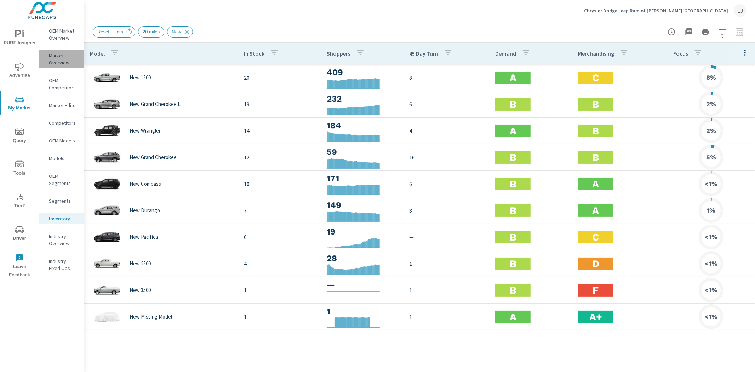
click at [58, 63] on p "Market Overview" at bounding box center [63, 59] width 29 height 14
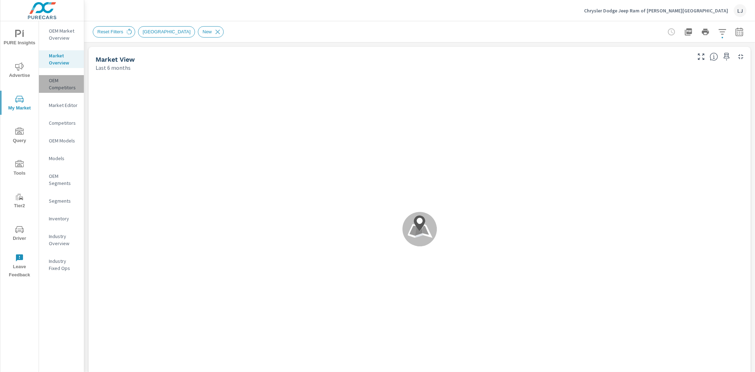
click at [61, 85] on p "OEM Competitors" at bounding box center [63, 84] width 29 height 14
click at [719, 30] on icon "button" at bounding box center [723, 32] width 8 height 8
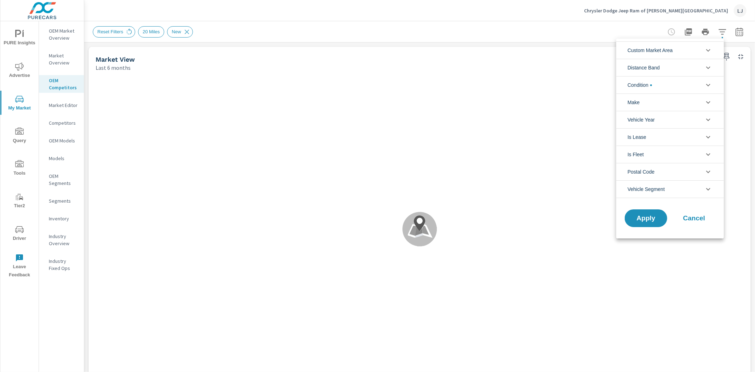
click at [702, 68] on li "Distance Band" at bounding box center [671, 67] width 108 height 17
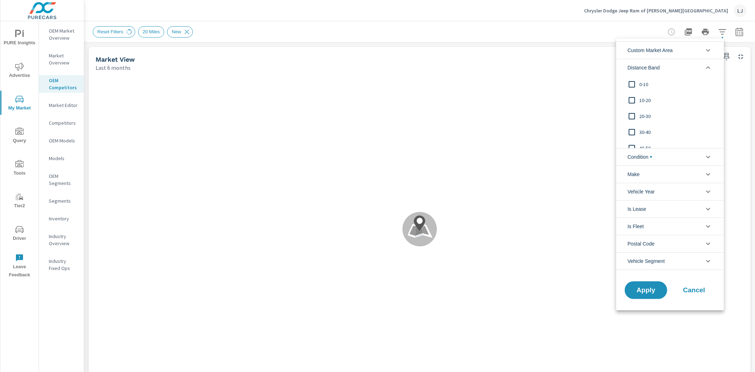
click at [707, 50] on icon "filter options" at bounding box center [708, 50] width 8 height 8
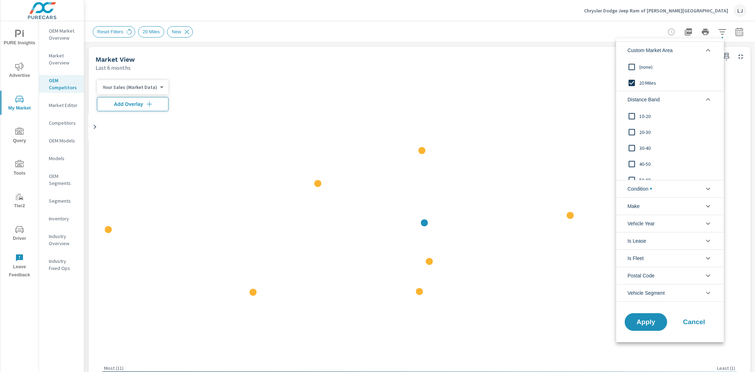
scroll to position [24, 0]
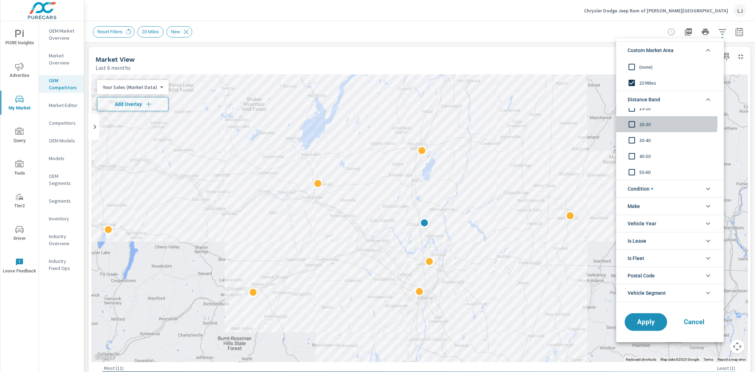
click at [635, 123] on input "filter options" at bounding box center [632, 124] width 15 height 15
click at [631, 139] on input "filter options" at bounding box center [632, 140] width 15 height 15
click at [636, 111] on input "filter options" at bounding box center [632, 108] width 15 height 15
click at [636, 116] on input "filter options" at bounding box center [632, 116] width 15 height 15
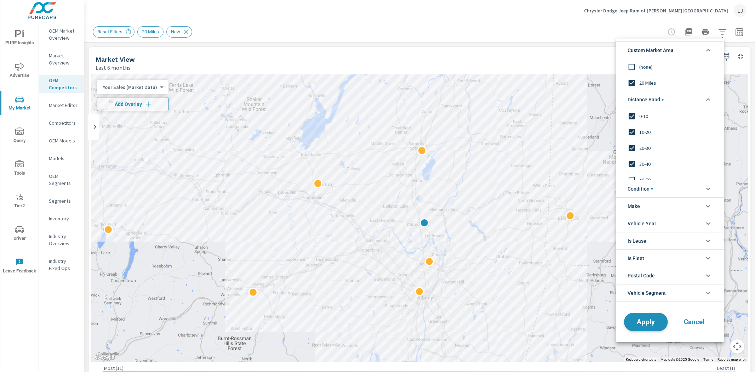
click at [657, 322] on span "Apply" at bounding box center [646, 321] width 29 height 7
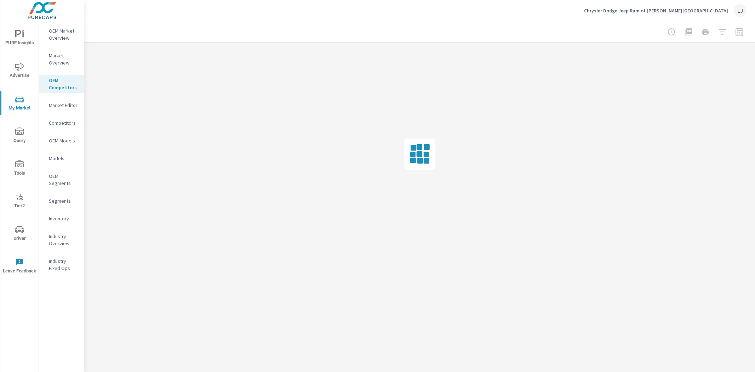
drag, startPoint x: 755, startPoint y: 99, endPoint x: 755, endPoint y: 115, distance: 15.9
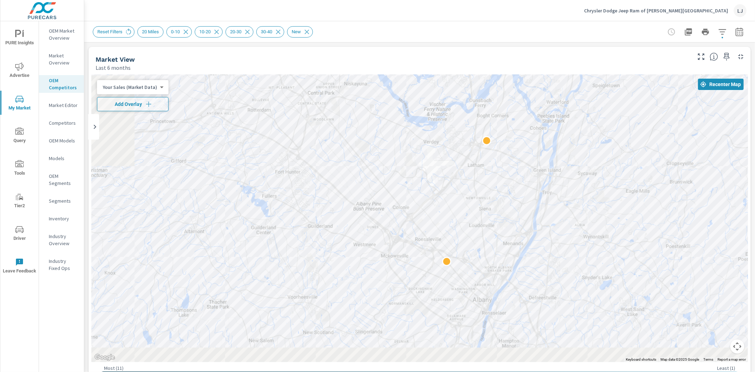
drag, startPoint x: 317, startPoint y: 277, endPoint x: 567, endPoint y: 147, distance: 281.2
click at [567, 147] on div at bounding box center [419, 218] width 657 height 288
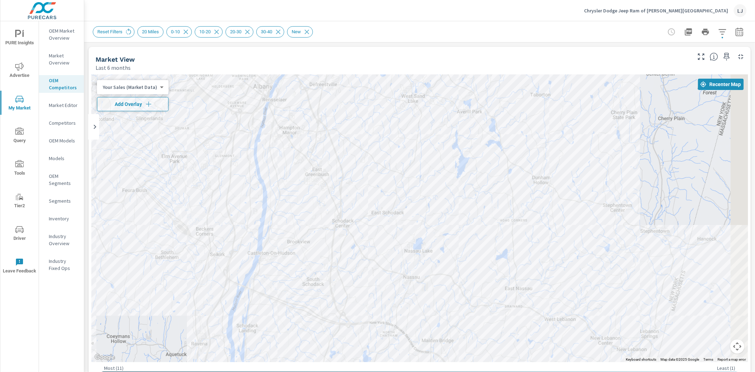
drag, startPoint x: 601, startPoint y: 302, endPoint x: 459, endPoint y: 171, distance: 193.0
click at [459, 171] on div at bounding box center [621, 282] width 680 height 382
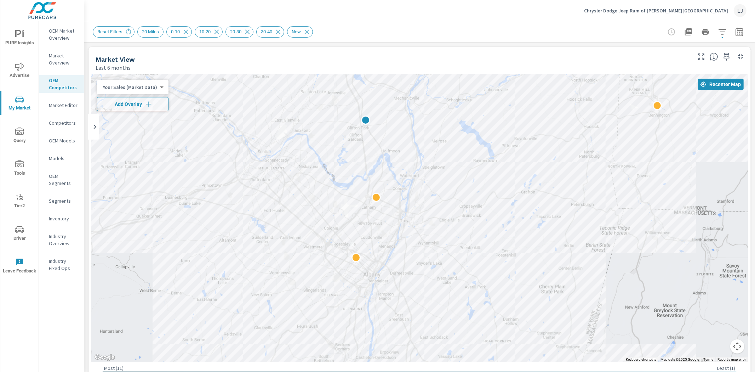
drag, startPoint x: 381, startPoint y: 122, endPoint x: 430, endPoint y: 275, distance: 160.4
click at [430, 275] on div at bounding box center [419, 218] width 657 height 288
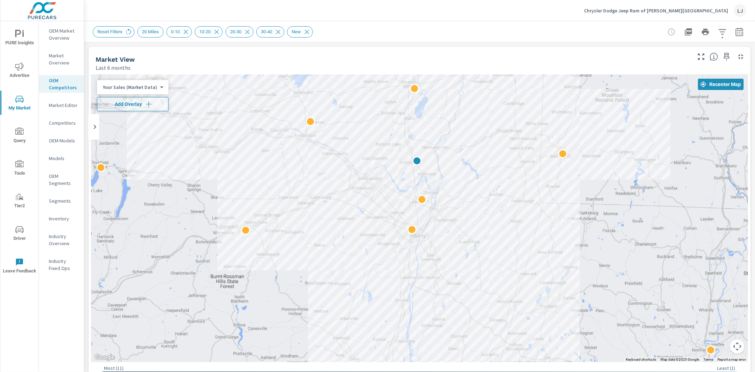
drag, startPoint x: 509, startPoint y: 155, endPoint x: 469, endPoint y: 188, distance: 52.6
click at [469, 188] on div at bounding box center [419, 218] width 657 height 288
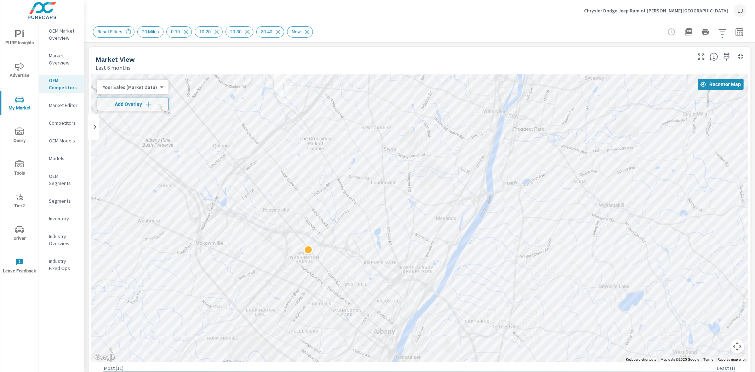
drag, startPoint x: 333, startPoint y: 288, endPoint x: 369, endPoint y: 254, distance: 49.3
click at [369, 254] on div at bounding box center [419, 218] width 657 height 288
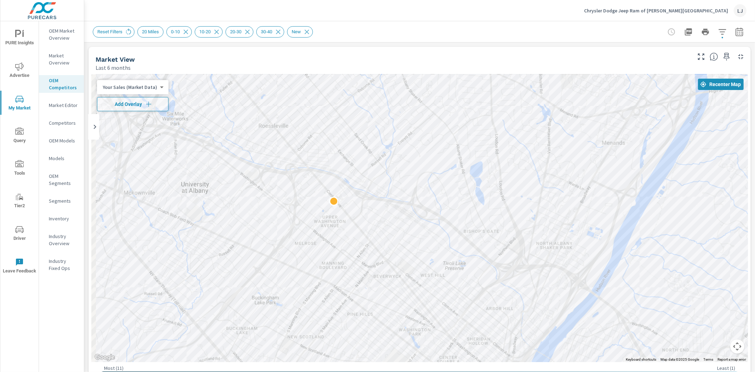
drag, startPoint x: 344, startPoint y: 217, endPoint x: 406, endPoint y: 206, distance: 63.3
click at [406, 206] on div at bounding box center [419, 218] width 657 height 288
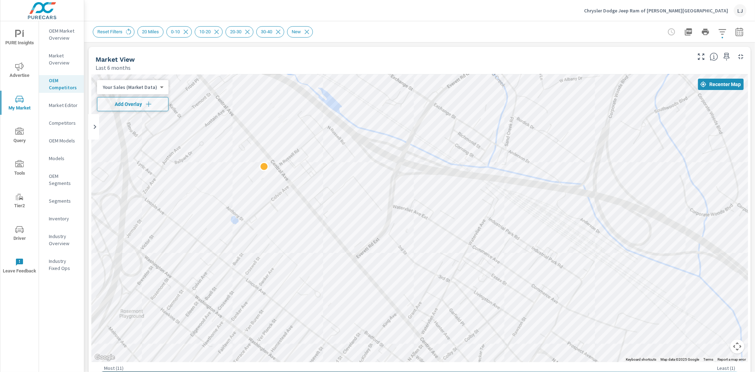
drag, startPoint x: 303, startPoint y: 224, endPoint x: 471, endPoint y: 222, distance: 168.6
click at [471, 222] on div at bounding box center [419, 218] width 657 height 288
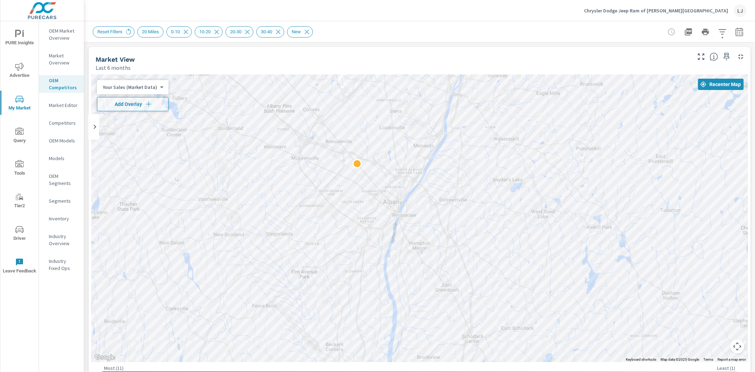
drag, startPoint x: 556, startPoint y: 226, endPoint x: 385, endPoint y: 191, distance: 174.1
click at [385, 191] on div at bounding box center [589, 375] width 680 height 382
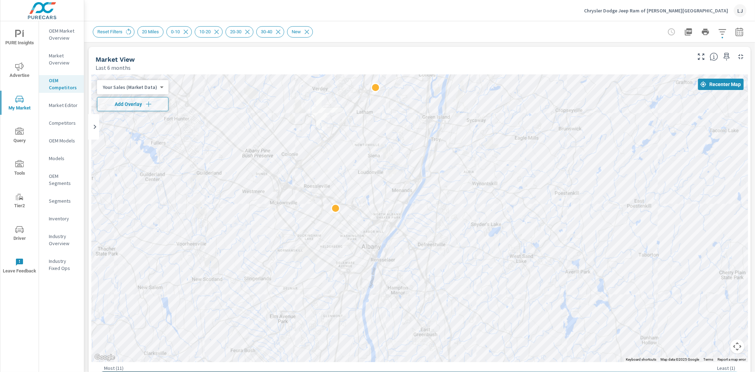
drag, startPoint x: 352, startPoint y: 152, endPoint x: 369, endPoint y: 211, distance: 62.0
click at [369, 211] on div at bounding box center [419, 218] width 657 height 288
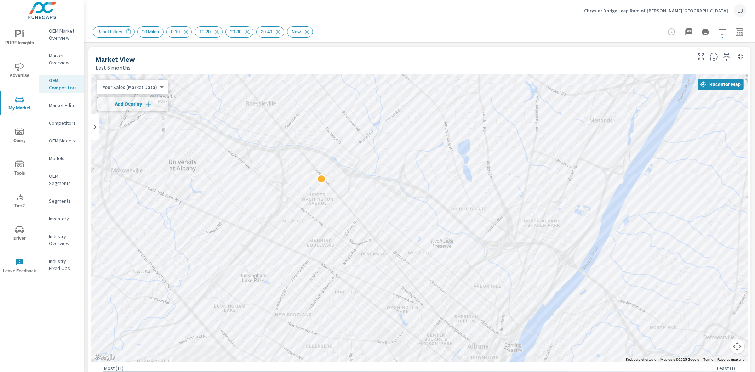
drag, startPoint x: 364, startPoint y: 183, endPoint x: 427, endPoint y: 199, distance: 65.3
click at [427, 199] on div at bounding box center [419, 218] width 657 height 288
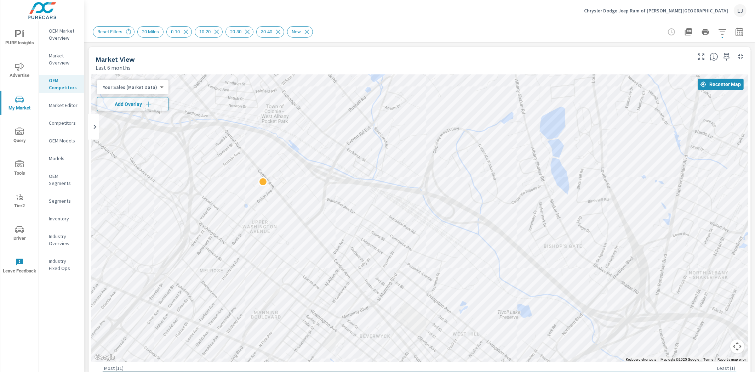
drag, startPoint x: 314, startPoint y: 193, endPoint x: 419, endPoint y: 266, distance: 127.4
click at [419, 266] on div at bounding box center [419, 218] width 657 height 288
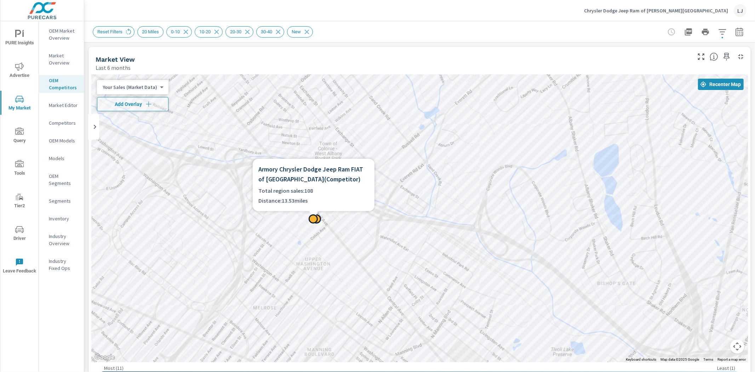
drag, startPoint x: 284, startPoint y: 181, endPoint x: 261, endPoint y: 166, distance: 27.8
click at [261, 166] on h6 "Armory Chrysler Dodge Jeep Ram FIAT of Albany ( Competitor )" at bounding box center [314, 174] width 110 height 20
drag, startPoint x: 260, startPoint y: 169, endPoint x: 286, endPoint y: 178, distance: 27.9
click at [286, 178] on h6 "Armory Chrysler Dodge Jeep Ram FIAT of Albany ( Competitor )" at bounding box center [314, 174] width 110 height 20
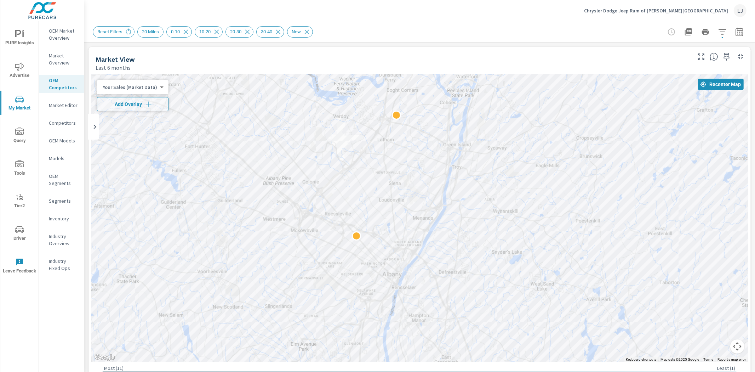
drag, startPoint x: 608, startPoint y: 172, endPoint x: 405, endPoint y: 225, distance: 209.3
click at [408, 225] on div at bounding box center [419, 218] width 657 height 288
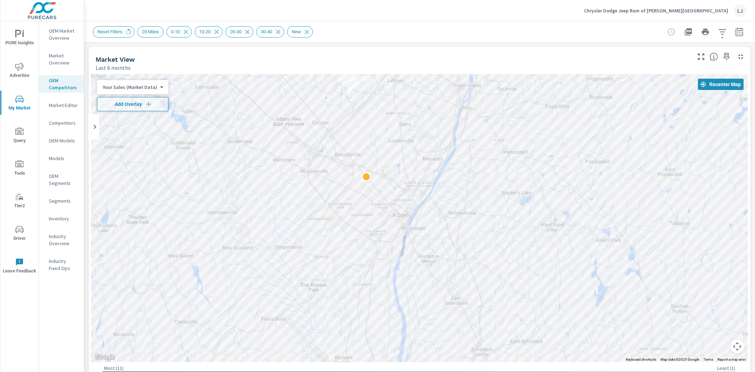
drag, startPoint x: 462, startPoint y: 288, endPoint x: 401, endPoint y: 162, distance: 140.2
click at [402, 164] on div at bounding box center [716, 321] width 680 height 382
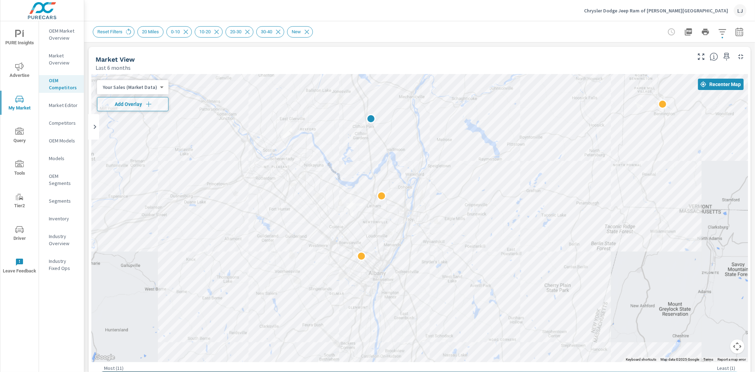
drag, startPoint x: 506, startPoint y: 222, endPoint x: 493, endPoint y: 338, distance: 117.2
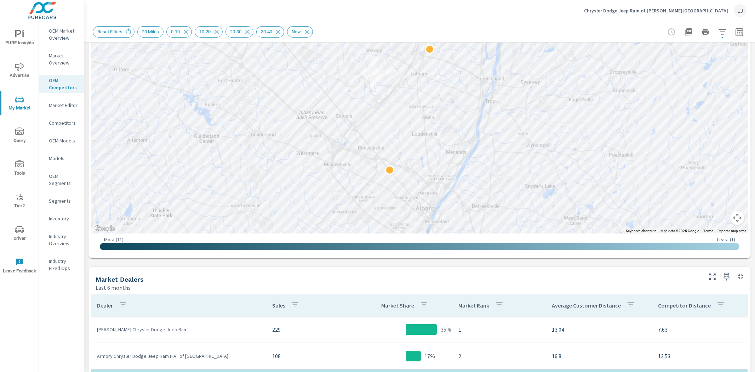
scroll to position [157, 0]
